Goal: Navigation & Orientation: Find specific page/section

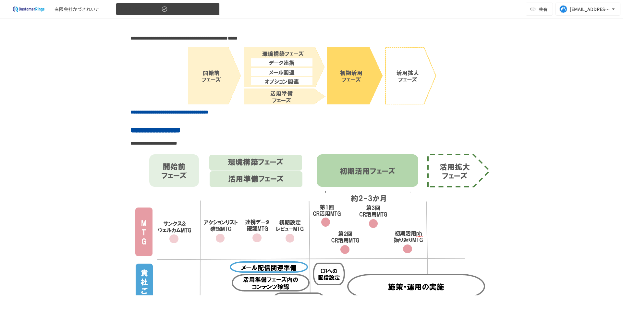
click at [123, 8] on span "4.初期活用フェーズ" at bounding box center [140, 9] width 40 height 8
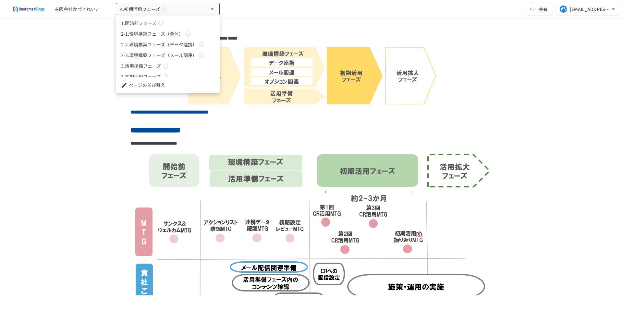
scroll to position [18, 0]
click at [67, 46] on div at bounding box center [311, 154] width 623 height 309
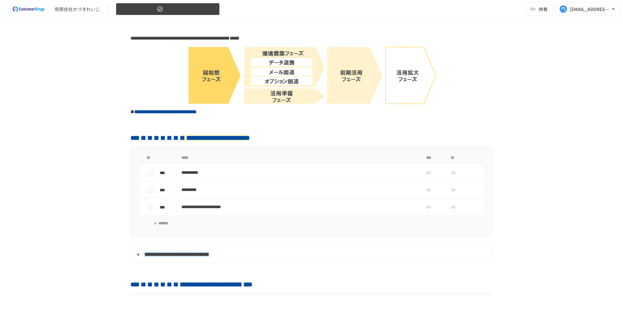
click at [141, 11] on span "1.開始前フェーズ" at bounding box center [137, 9] width 35 height 8
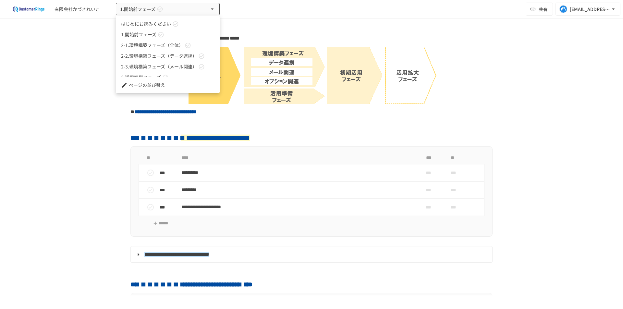
scroll to position [18, 0]
drag, startPoint x: 36, startPoint y: 121, endPoint x: 44, endPoint y: 117, distance: 9.0
click at [36, 121] on div at bounding box center [311, 154] width 623 height 309
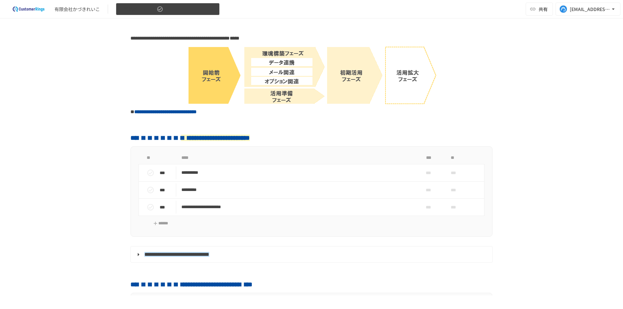
click at [150, 10] on span "1.開始前フェーズ" at bounding box center [137, 9] width 35 height 8
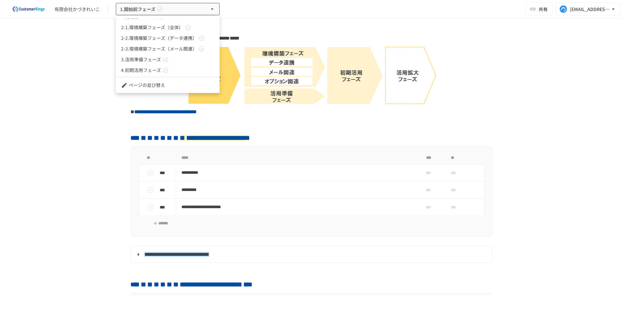
click at [78, 63] on div at bounding box center [311, 154] width 623 height 309
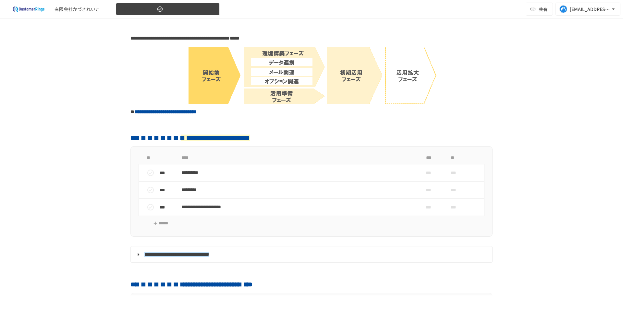
click at [149, 10] on span "1.開始前フェーズ" at bounding box center [137, 9] width 35 height 8
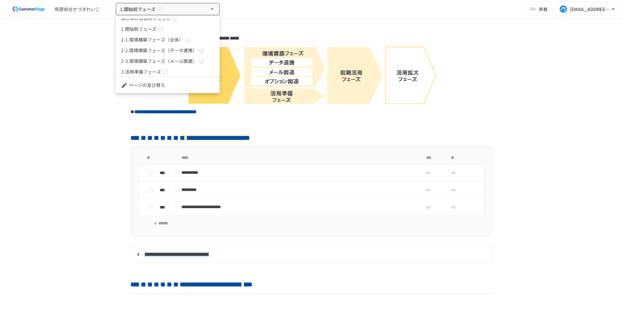
scroll to position [0, 0]
click at [155, 36] on span "1.開始前フェーズ" at bounding box center [138, 34] width 35 height 7
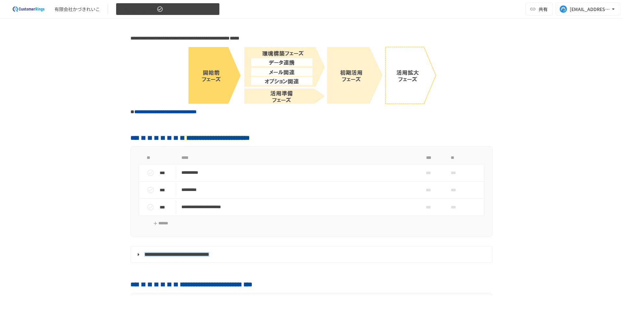
click at [159, 10] on icon "button" at bounding box center [160, 9] width 6 height 6
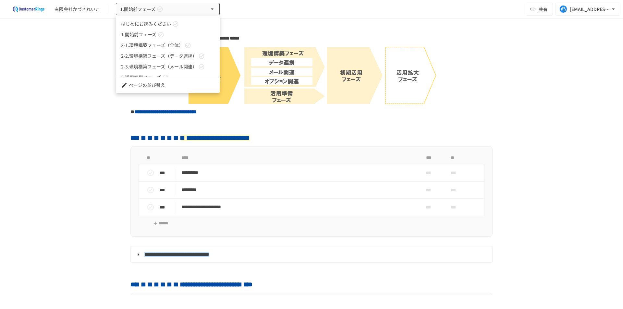
click at [146, 46] on span "2-1.環境構築フェーズ（全体）" at bounding box center [152, 45] width 62 height 7
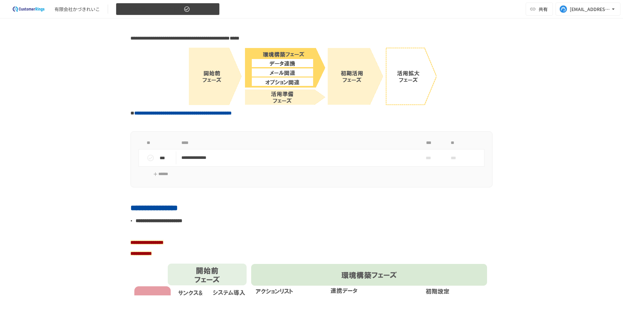
click at [141, 10] on span "2-1.環境構築フェーズ（全体）" at bounding box center [151, 9] width 62 height 8
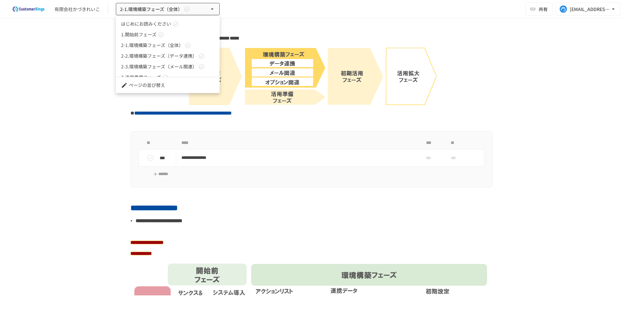
scroll to position [18, 0]
